Goal: Task Accomplishment & Management: Complete application form

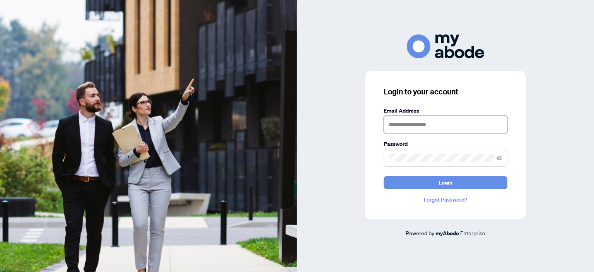
click at [410, 124] on input "text" at bounding box center [446, 125] width 124 height 18
type input "**********"
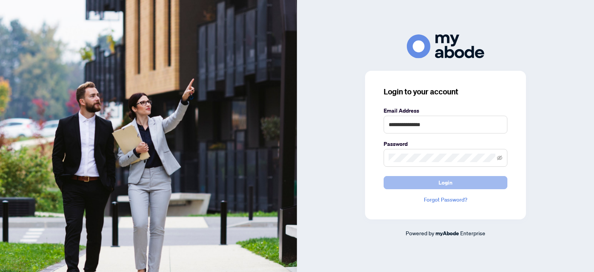
click at [410, 179] on button "Login" at bounding box center [446, 182] width 124 height 13
click at [417, 184] on button "Login" at bounding box center [446, 182] width 124 height 13
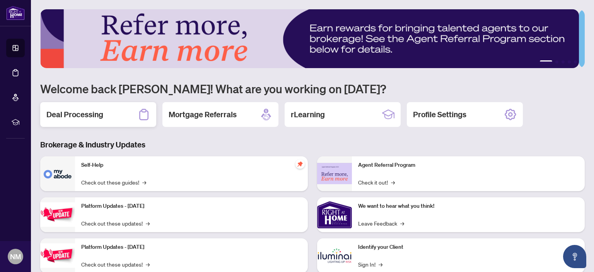
click at [70, 115] on h2 "Deal Processing" at bounding box center [74, 114] width 57 height 11
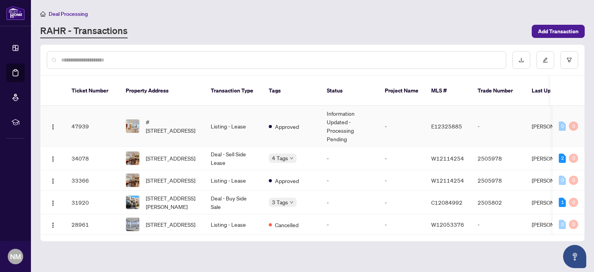
click at [343, 123] on td "Information Updated - Processing Pending" at bounding box center [350, 126] width 58 height 41
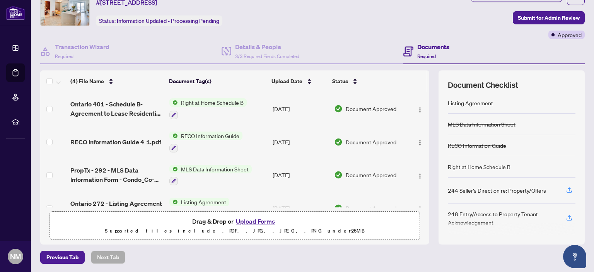
scroll to position [62, 0]
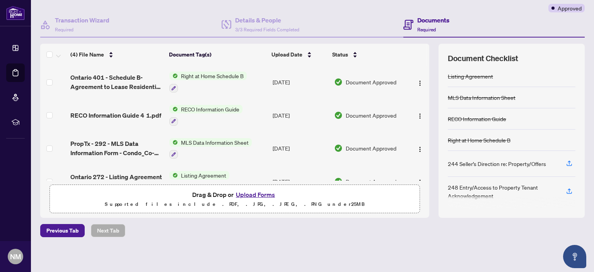
click at [246, 194] on button "Upload Forms" at bounding box center [256, 195] width 44 height 10
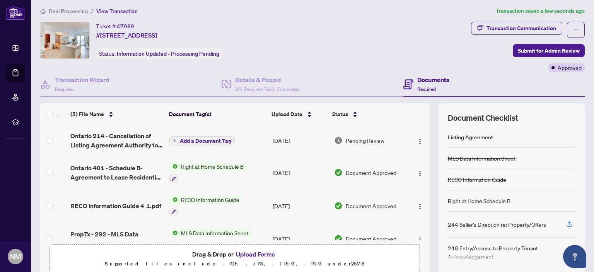
scroll to position [0, 0]
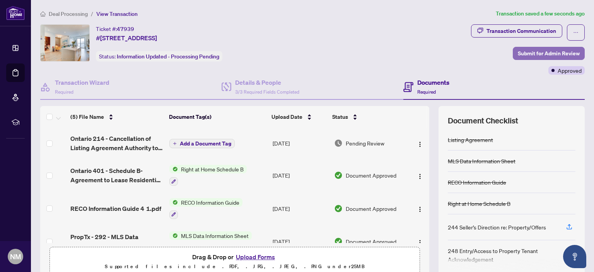
click at [522, 52] on span "Submit for Admin Review" at bounding box center [549, 53] width 62 height 12
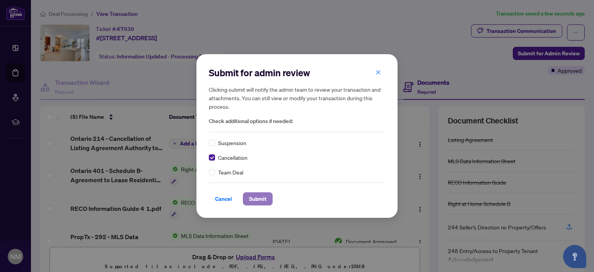
click at [263, 202] on span "Submit" at bounding box center [257, 199] width 17 height 12
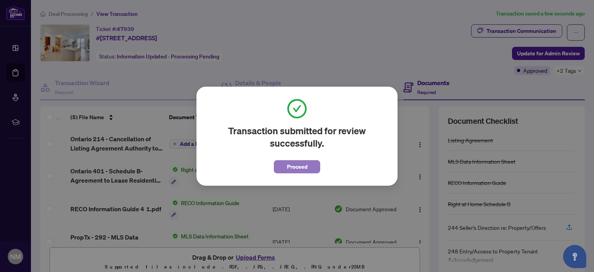
click at [294, 167] on span "Proceed" at bounding box center [297, 167] width 20 height 12
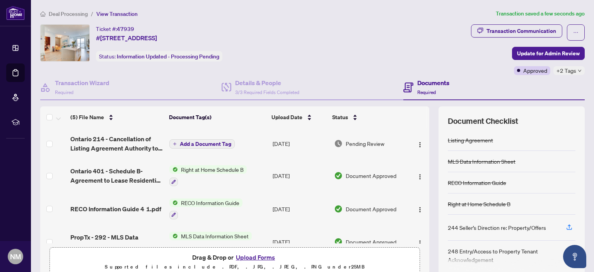
click at [195, 143] on span "Add a Document Tag" at bounding box center [205, 143] width 51 height 5
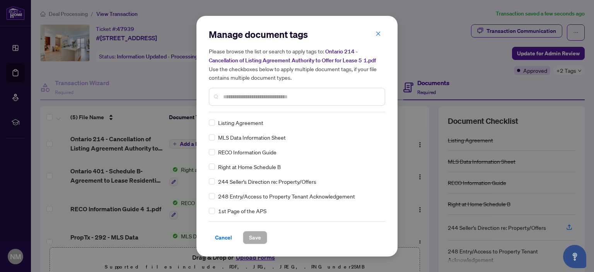
click at [236, 96] on input "text" at bounding box center [300, 96] width 155 height 9
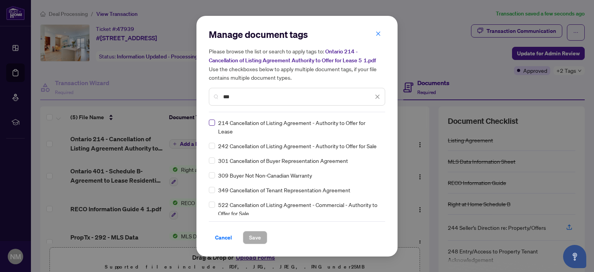
type input "***"
click at [254, 237] on span "Save" at bounding box center [255, 237] width 12 height 12
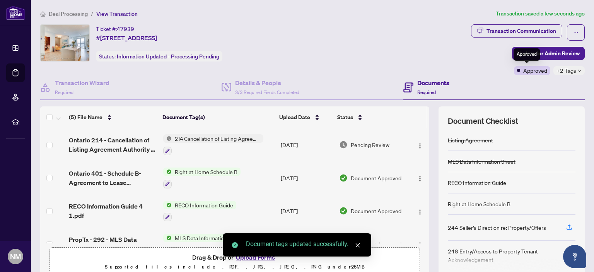
click at [533, 50] on div "Approved" at bounding box center [527, 54] width 26 height 12
click at [546, 54] on span "Update for Admin Review" at bounding box center [548, 53] width 63 height 12
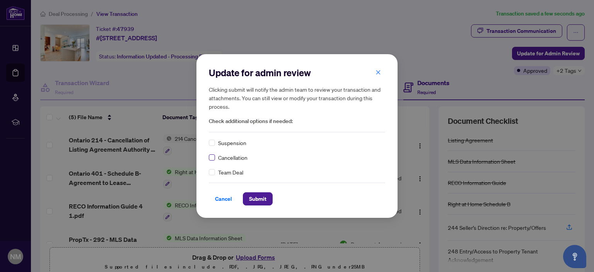
click at [213, 154] on label at bounding box center [212, 157] width 6 height 9
click at [261, 199] on span "Submit" at bounding box center [257, 199] width 17 height 12
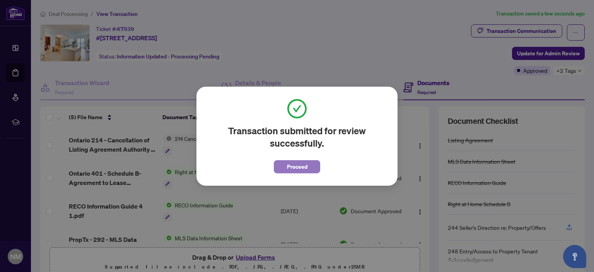
click at [295, 168] on span "Proceed" at bounding box center [297, 167] width 20 height 12
